Goal: Information Seeking & Learning: Learn about a topic

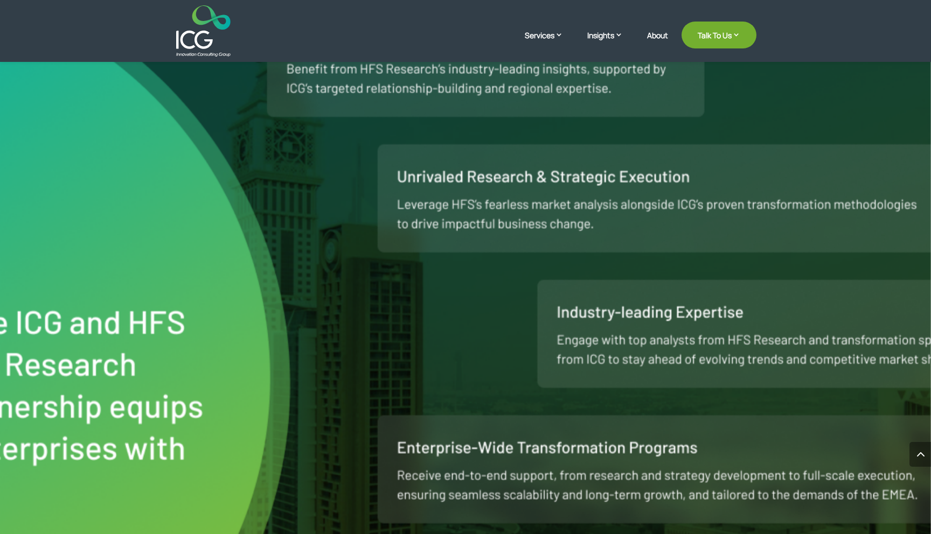
scroll to position [599, 0]
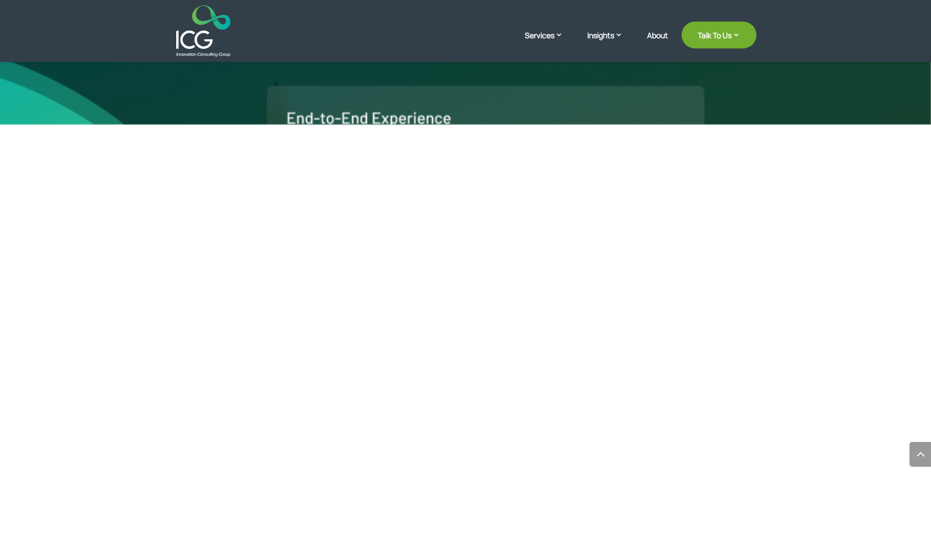
scroll to position [615, 0]
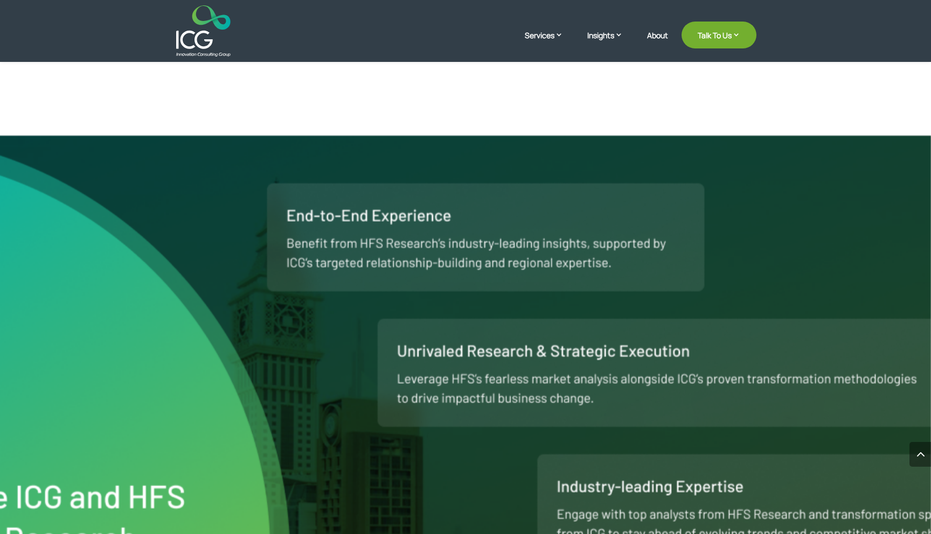
click at [194, 44] on img at bounding box center [203, 30] width 54 height 51
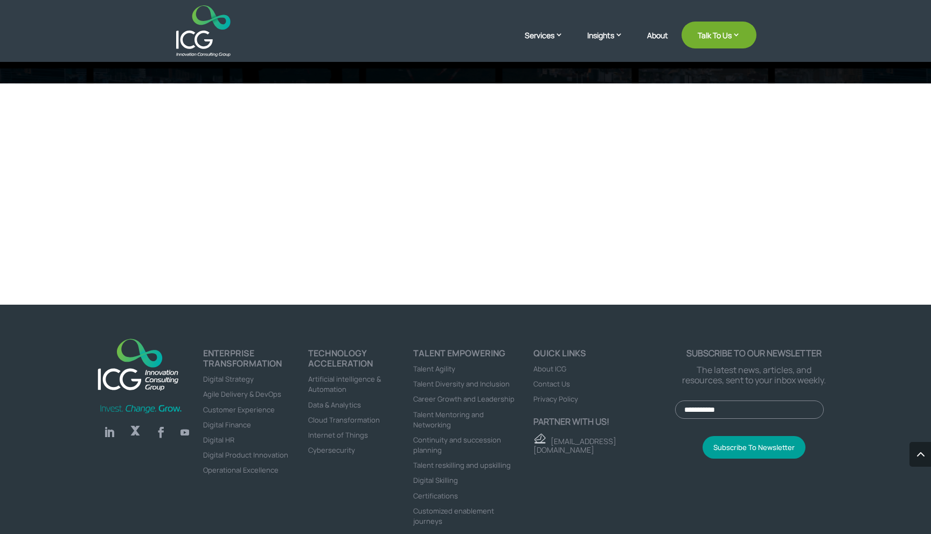
scroll to position [3549, 0]
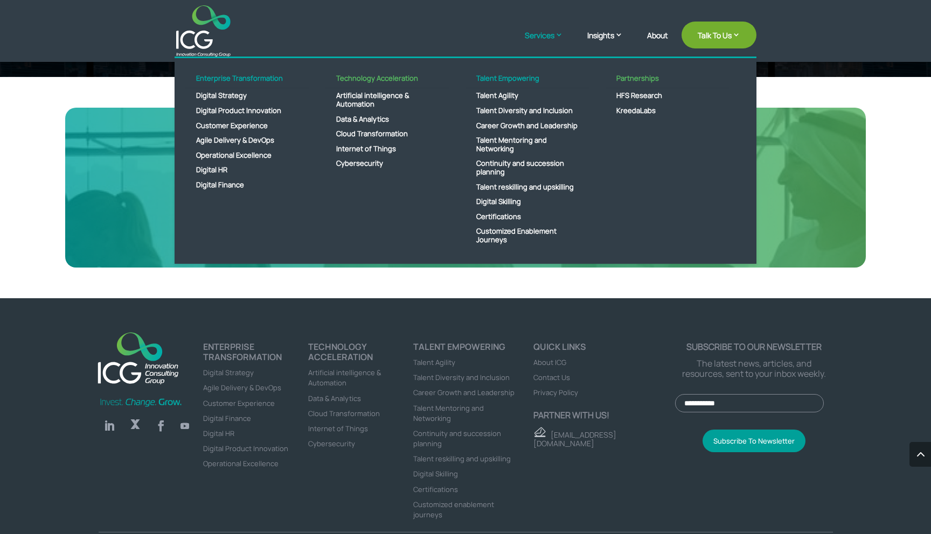
click at [533, 42] on link "Services" at bounding box center [549, 43] width 49 height 27
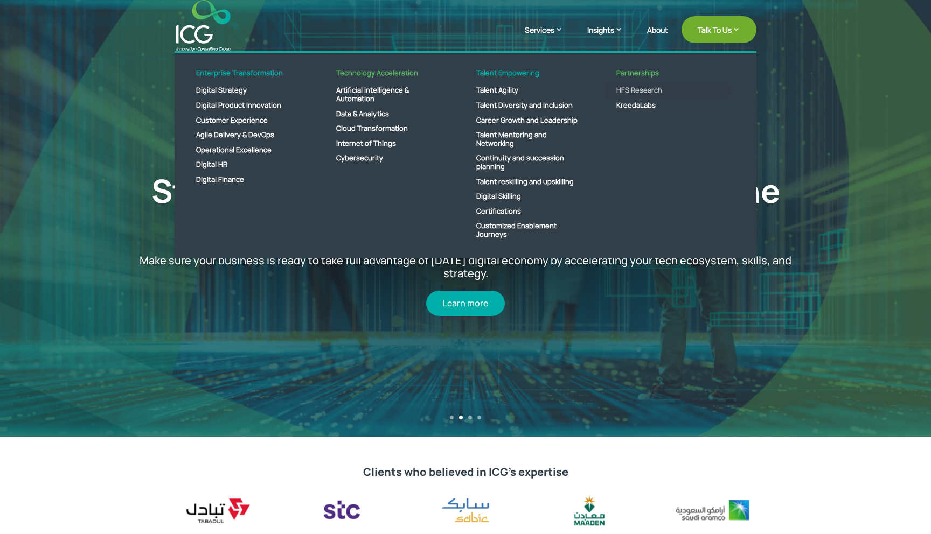
click at [633, 87] on link "HFS Research" at bounding box center [667, 90] width 124 height 15
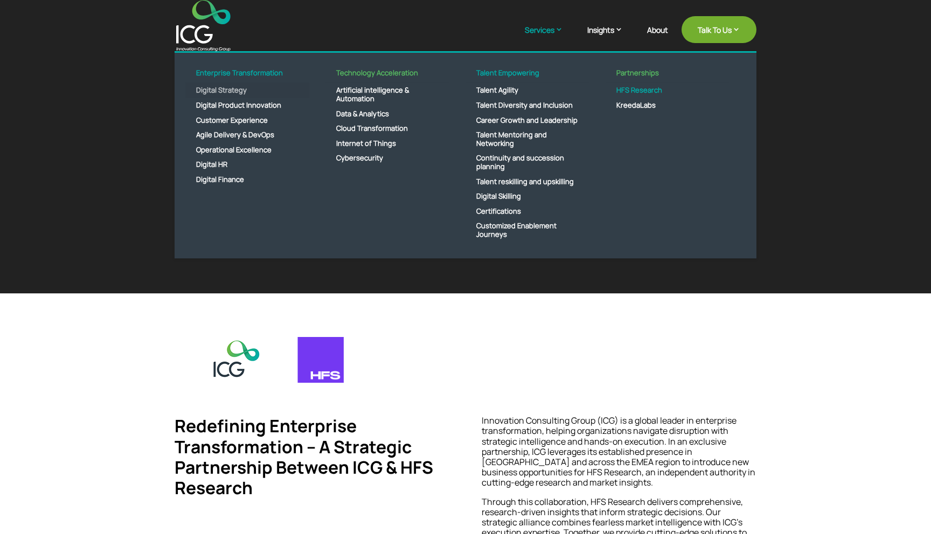
click at [234, 92] on link "Digital Strategy" at bounding box center [247, 90] width 124 height 15
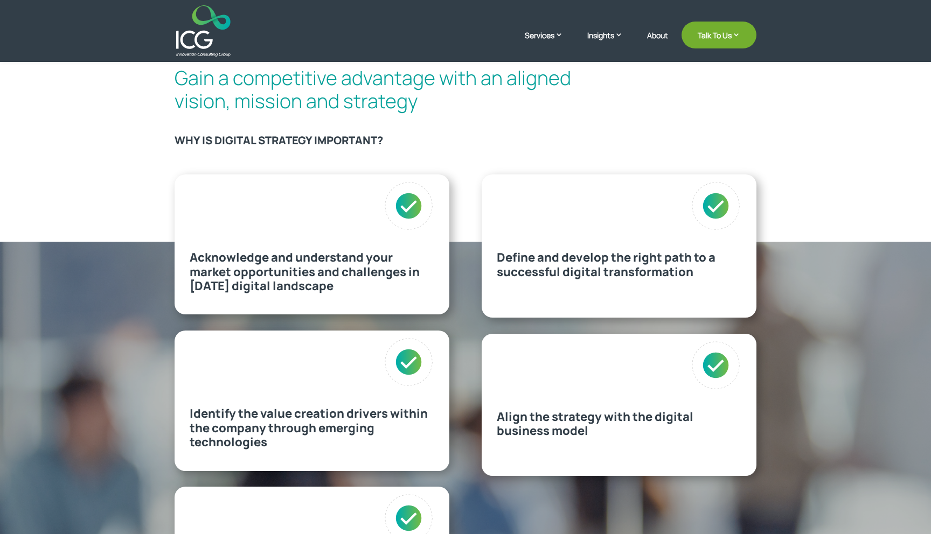
scroll to position [362, 0]
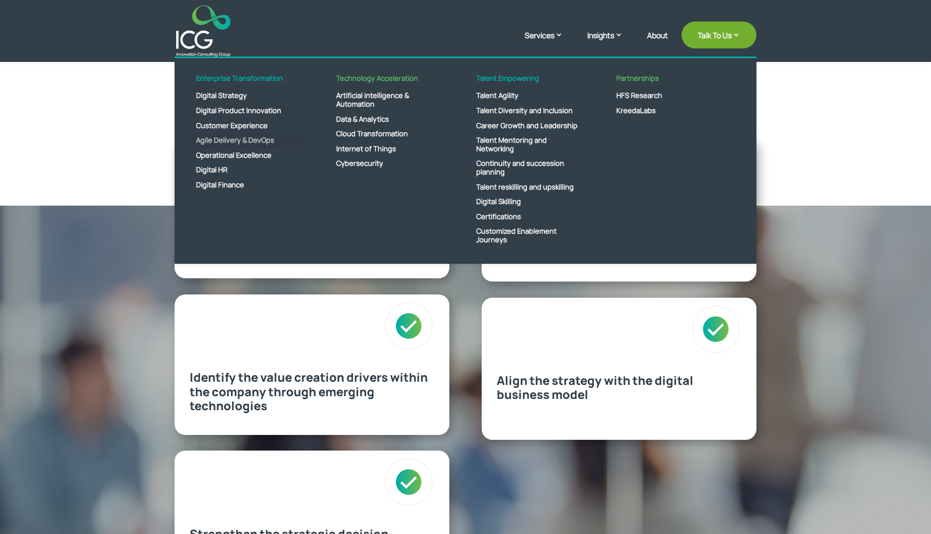
click at [252, 139] on link "Agile Delivery & DevOps" at bounding box center [247, 140] width 124 height 15
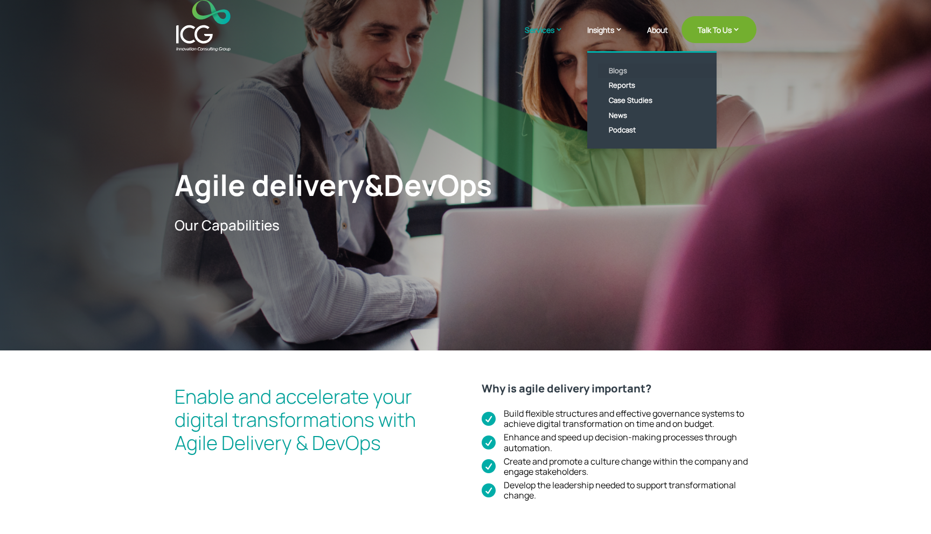
click at [624, 71] on link "Blogs" at bounding box center [660, 71] width 124 height 15
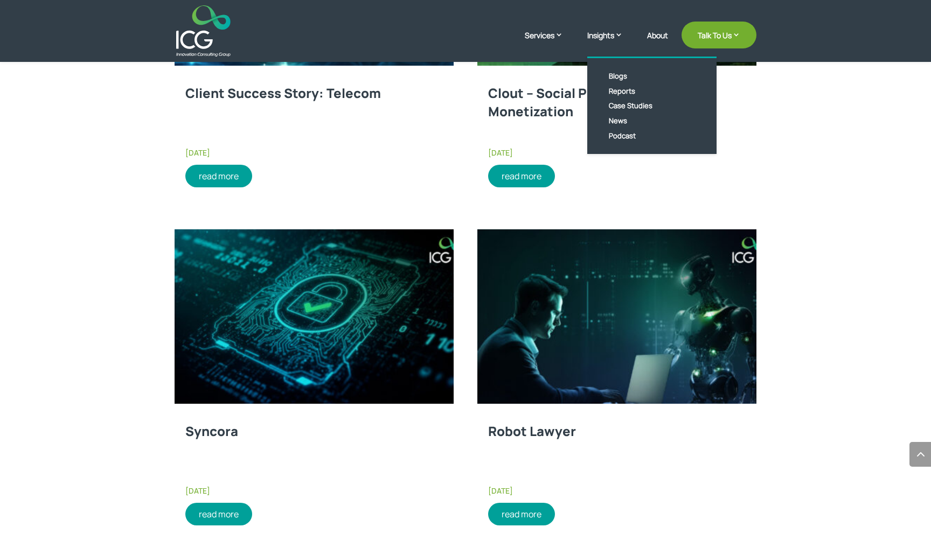
scroll to position [1167, 0]
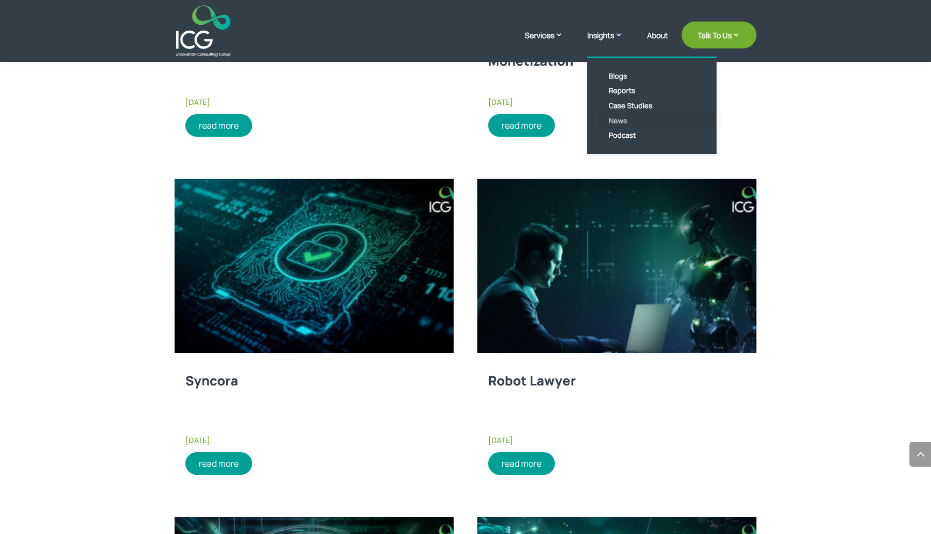
click at [622, 118] on link "News" at bounding box center [660, 121] width 124 height 15
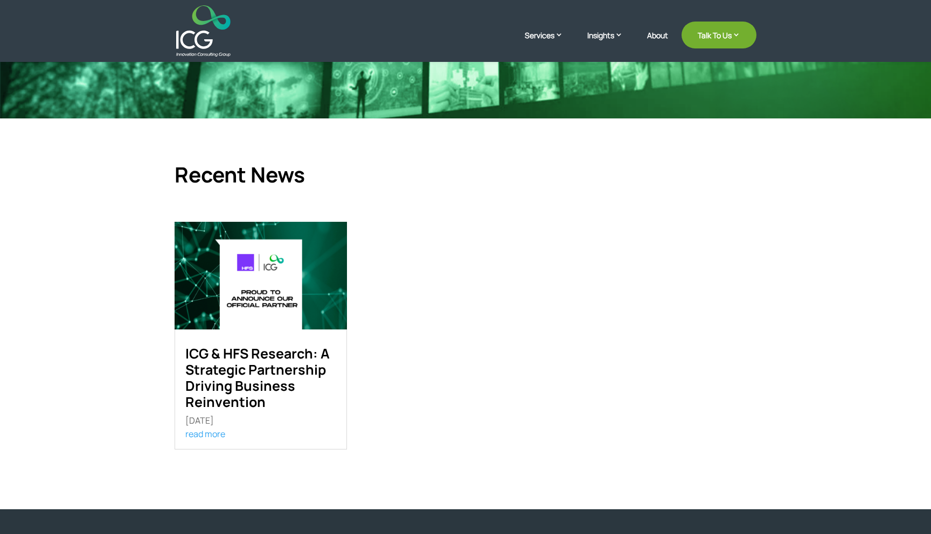
scroll to position [181, 0]
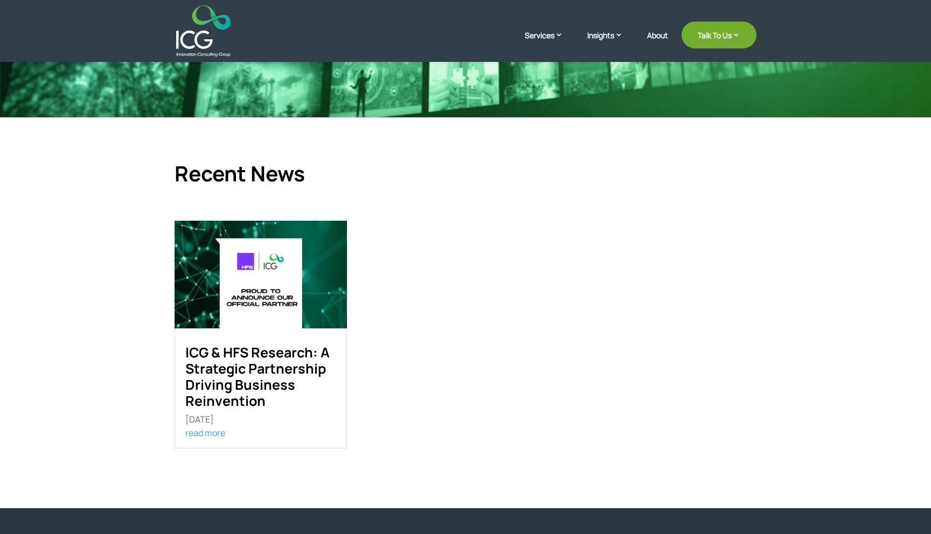
click at [315, 360] on link "ICG & HFS Research: A Strategic Partnership Driving Business Reinvention" at bounding box center [257, 376] width 144 height 67
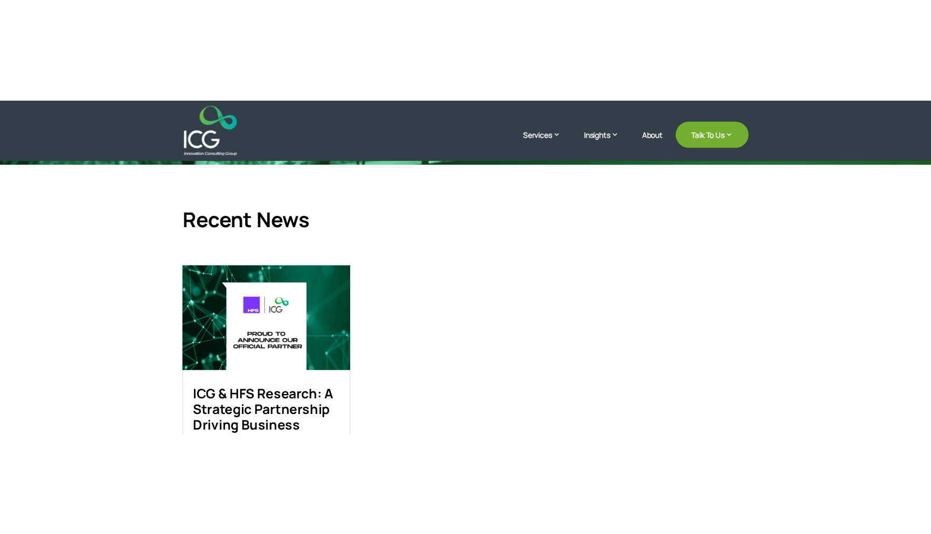
scroll to position [326, 0]
